Goal: Task Accomplishment & Management: Use online tool/utility

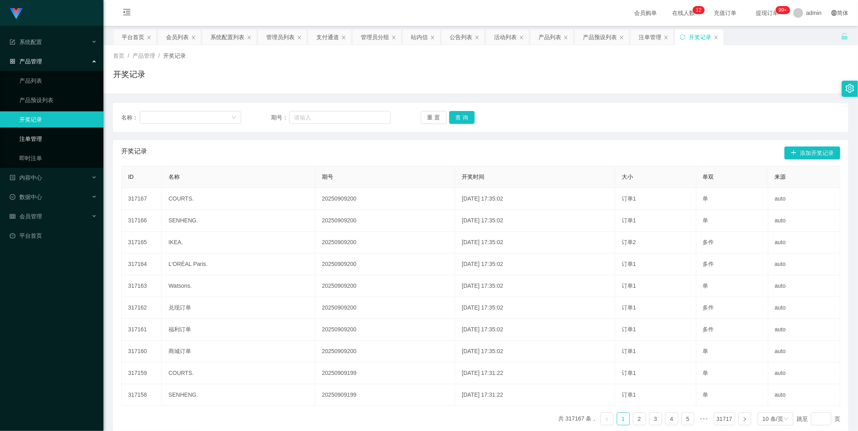
click at [50, 141] on link "注单管理" at bounding box center [58, 139] width 78 height 16
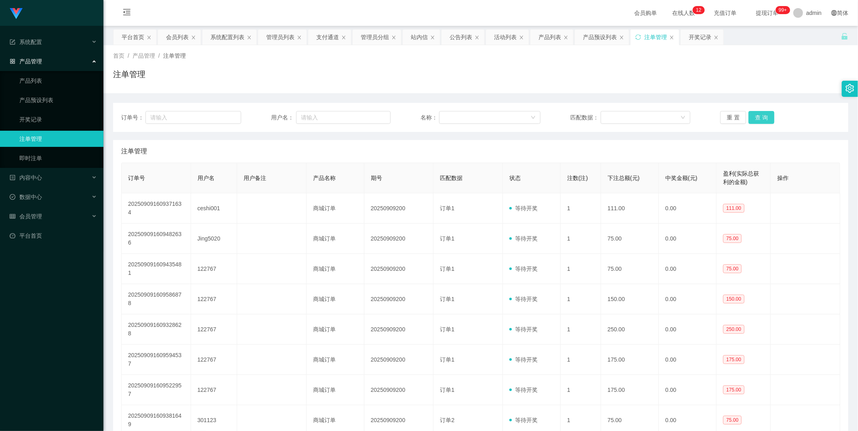
click at [757, 117] on button "查 询" at bounding box center [762, 117] width 26 height 13
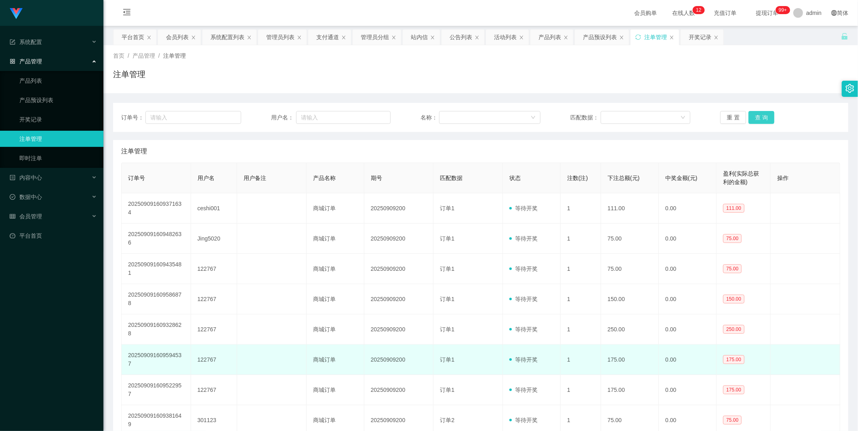
scroll to position [48, 0]
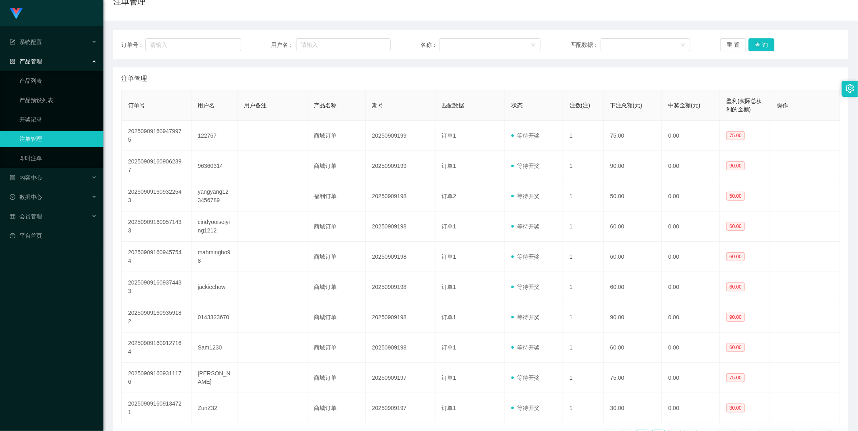
click at [656, 431] on link "3" at bounding box center [658, 437] width 12 height 12
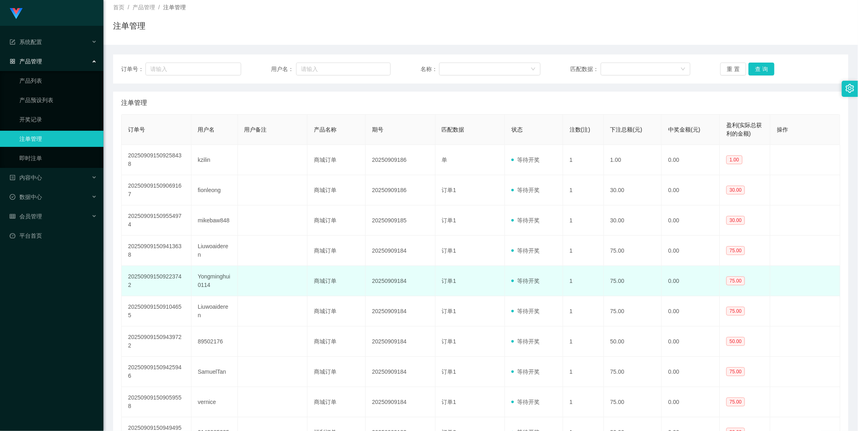
click at [387, 266] on td "20250909184" at bounding box center [401, 281] width 70 height 30
copy td "20250909184"
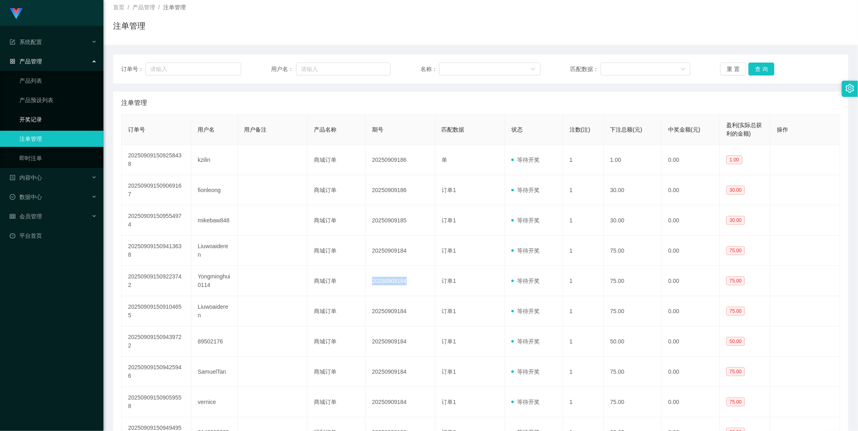
click at [45, 114] on link "开奖记录" at bounding box center [58, 119] width 78 height 16
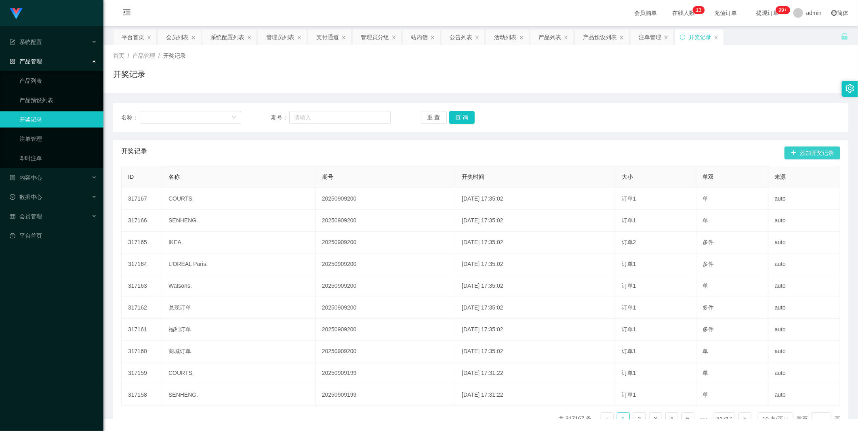
click at [801, 159] on button "添加开奖记录" at bounding box center [812, 153] width 56 height 13
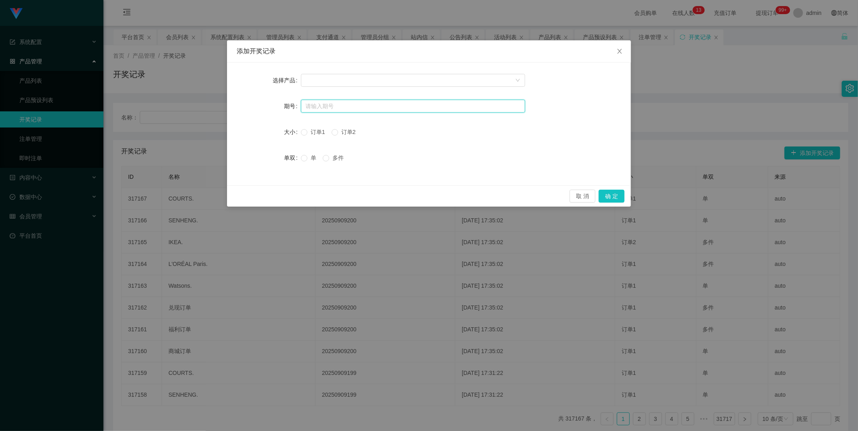
click at [366, 100] on input "text" at bounding box center [413, 106] width 224 height 13
paste input "20250909184"
type input "20250909184"
click at [370, 82] on div at bounding box center [410, 80] width 209 height 12
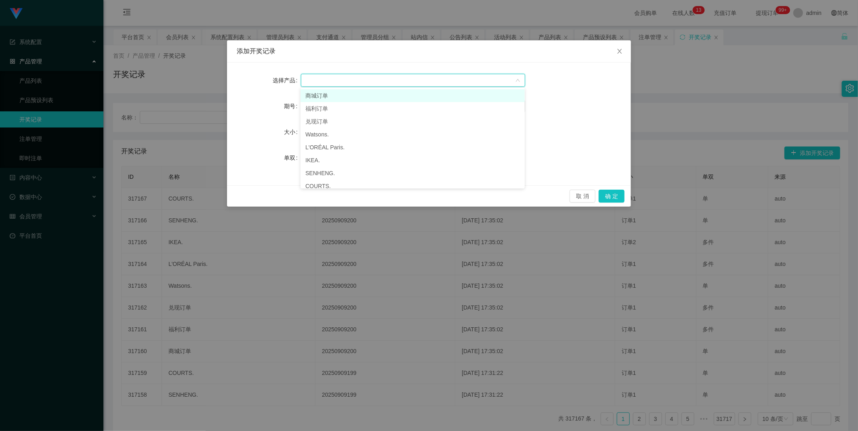
click at [346, 95] on li "商城订单" at bounding box center [413, 95] width 224 height 13
click at [311, 132] on span "订单1" at bounding box center [317, 132] width 21 height 6
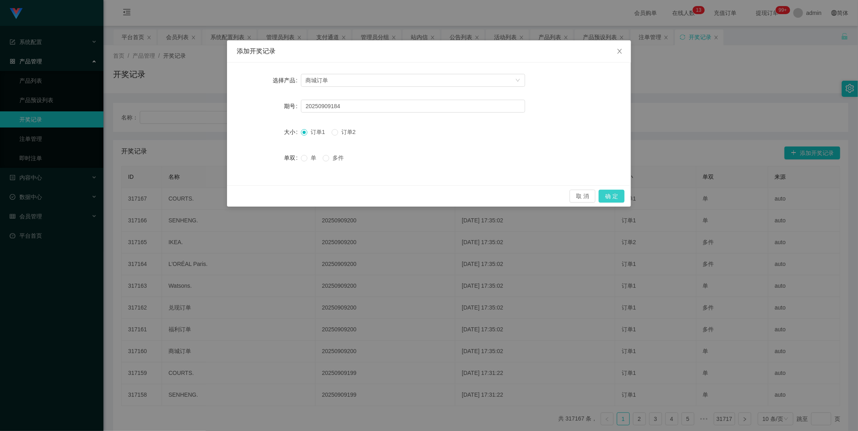
click at [608, 197] on button "确 定" at bounding box center [612, 196] width 26 height 13
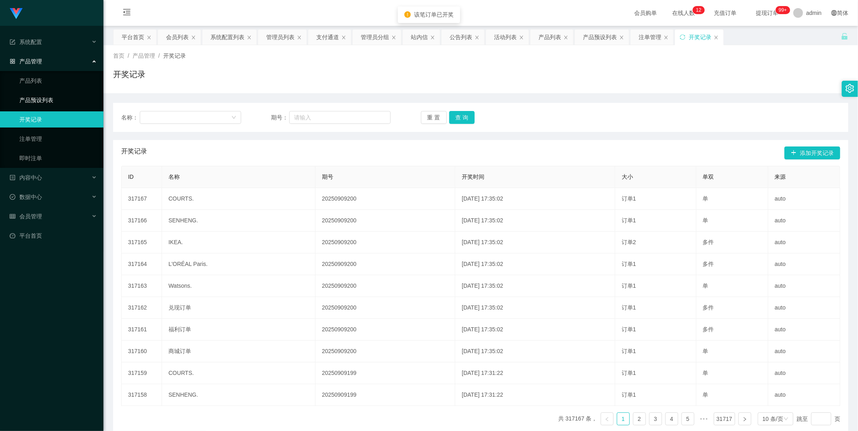
click at [70, 95] on link "产品预设列表" at bounding box center [58, 100] width 78 height 16
